Goal: Transaction & Acquisition: Purchase product/service

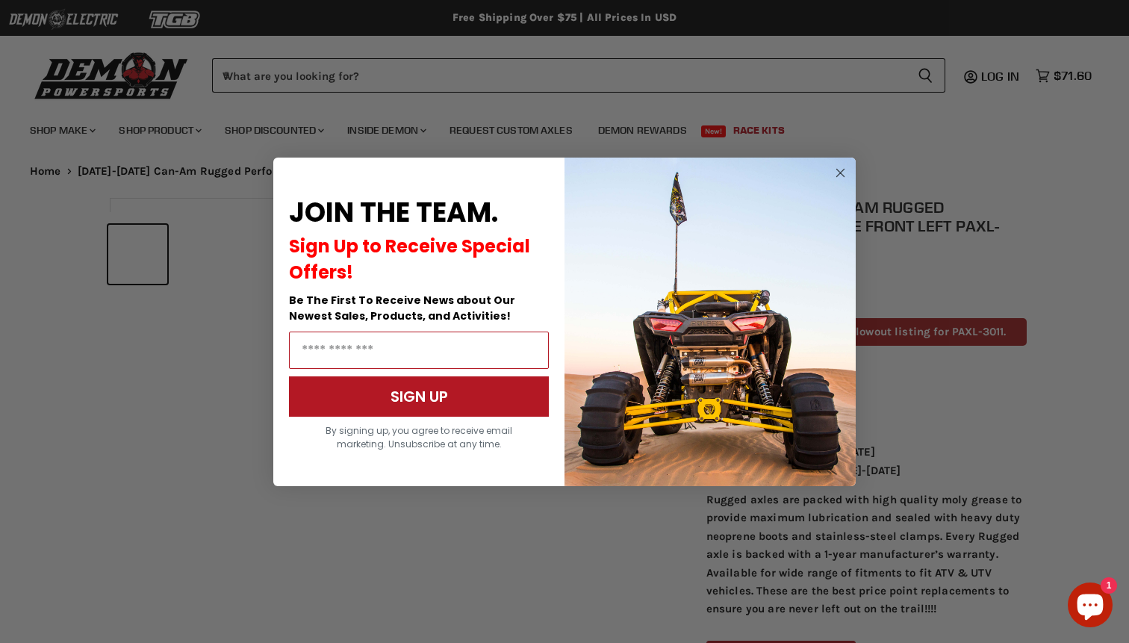
scroll to position [643, 0]
